Goal: Obtain resource: Obtain resource

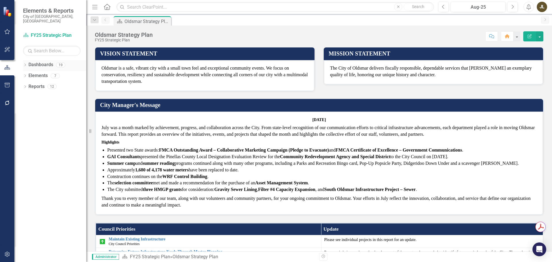
click at [26, 64] on icon "Dropdown" at bounding box center [25, 65] width 4 height 3
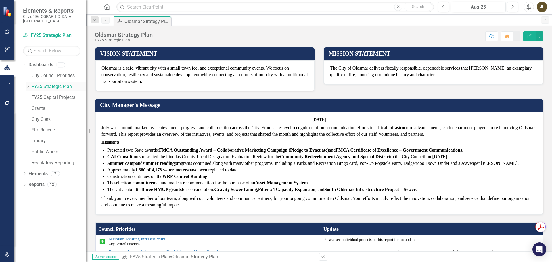
click at [27, 84] on div "Dropdown" at bounding box center [28, 86] width 4 height 5
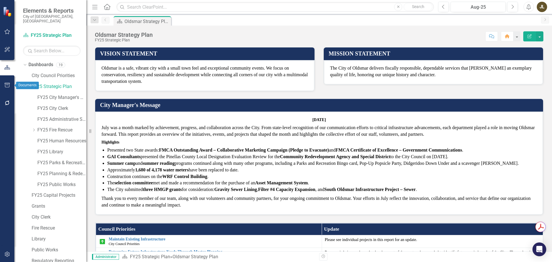
click at [9, 84] on icon "button" at bounding box center [7, 85] width 5 height 5
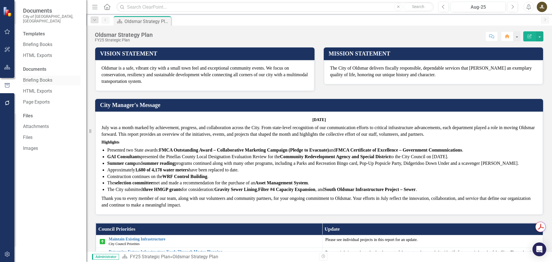
click at [46, 77] on link "Briefing Books" at bounding box center [51, 80] width 57 height 7
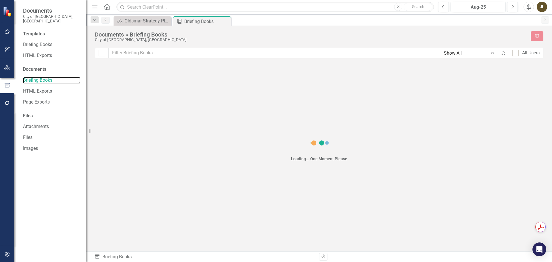
checkbox input "false"
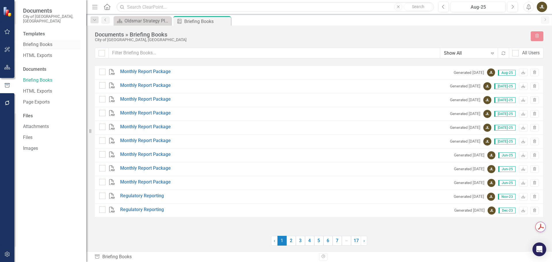
click at [31, 41] on link "Briefing Books" at bounding box center [51, 44] width 57 height 7
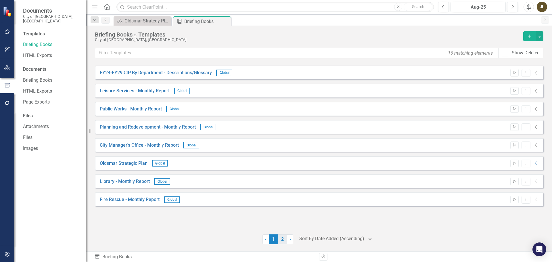
click at [282, 239] on link "2" at bounding box center [282, 239] width 9 height 10
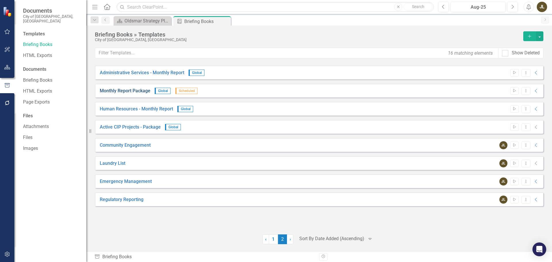
click at [129, 88] on link "Monthly Report Package" at bounding box center [125, 91] width 51 height 7
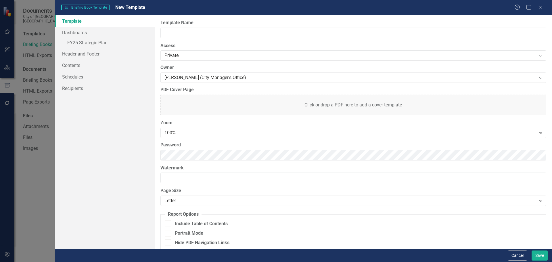
type input "Monthly Report Package"
checkbox input "true"
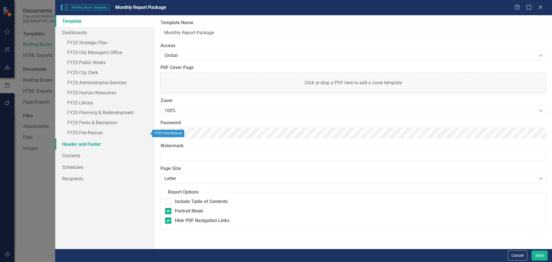
click at [84, 141] on link "Header and Footer" at bounding box center [104, 143] width 99 height 11
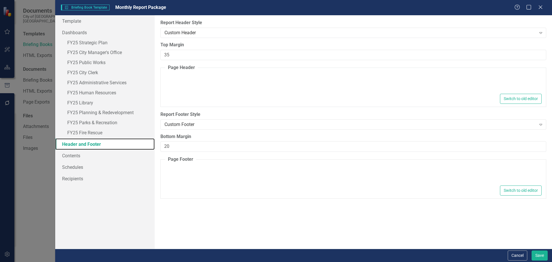
type textarea "<p style="margin-left: auto; margin-right: auto; text-align: center;"><img src=…"
type textarea "<hr> <p><span style="font-size: 10px; font-family: Arial;">Monthly Report - [DA…"
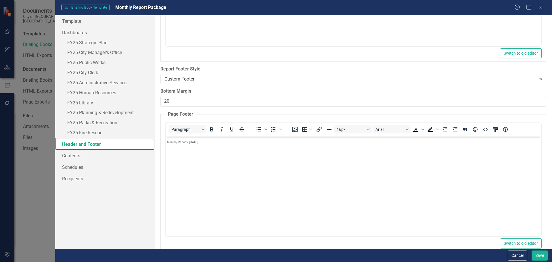
scroll to position [155, 0]
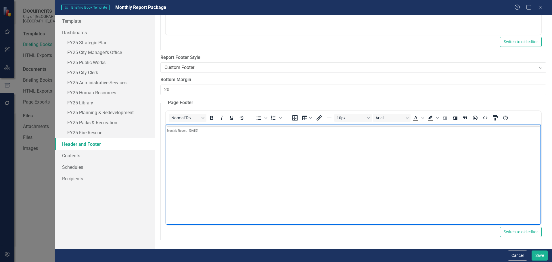
click at [193, 131] on span "Monthly Report - [DATE]" at bounding box center [182, 130] width 31 height 3
click at [191, 145] on body "Monthly Report - [DATE]" at bounding box center [352, 167] width 375 height 86
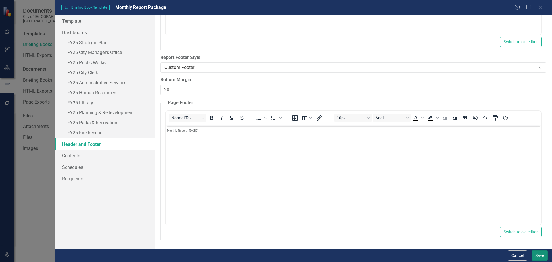
click at [540, 254] on button "Save" at bounding box center [540, 255] width 16 height 10
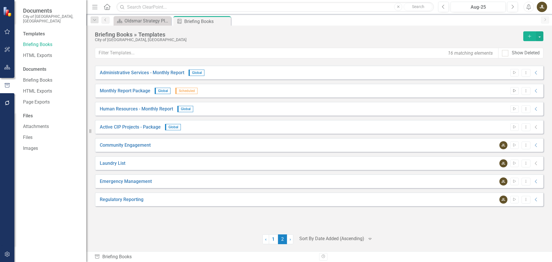
click at [511, 92] on button "Start" at bounding box center [514, 90] width 8 height 7
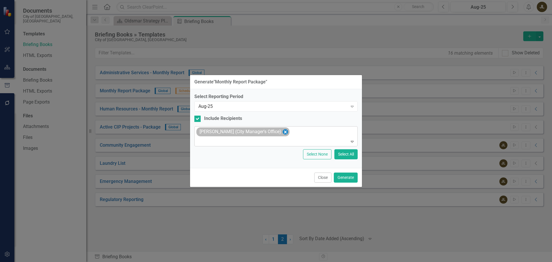
click at [283, 130] on icon "Remove Jordan Lantz (City Manager's Office)" at bounding box center [285, 131] width 5 height 7
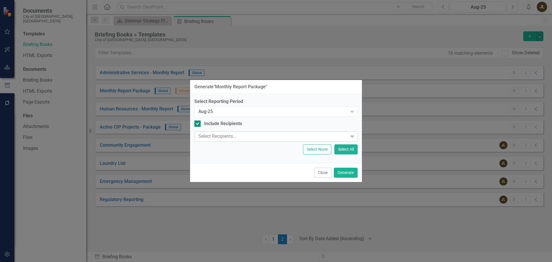
click at [198, 122] on div at bounding box center [197, 123] width 6 height 6
click at [198, 122] on input "Include Recipients" at bounding box center [196, 122] width 4 height 4
checkbox input "false"
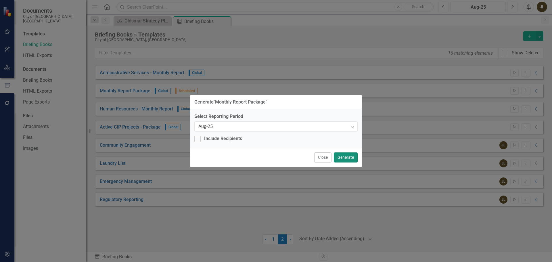
click at [348, 157] on button "Generate" at bounding box center [346, 157] width 24 height 10
